Goal: Complete application form

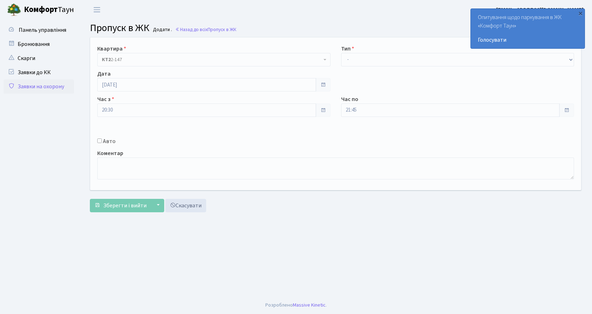
select select "1"
click at [341, 53] on select "- Доставка Таксі Гості Сервіс" at bounding box center [457, 59] width 233 height 13
click at [100, 140] on input "Авто" at bounding box center [99, 140] width 5 height 5
checkbox input "true"
paste input "BC0267YB"
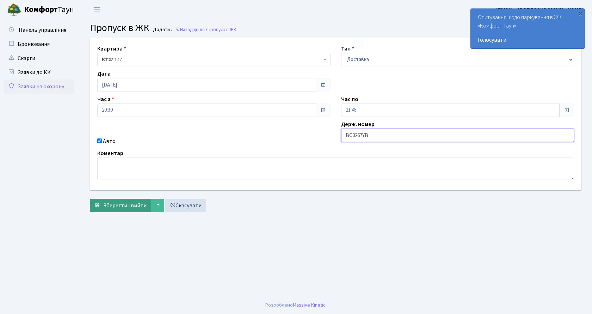
type input "BC0267YB"
click at [145, 203] on span "Зберегти і вийти" at bounding box center [124, 205] width 43 height 8
